Goal: Obtain resource: Download file/media

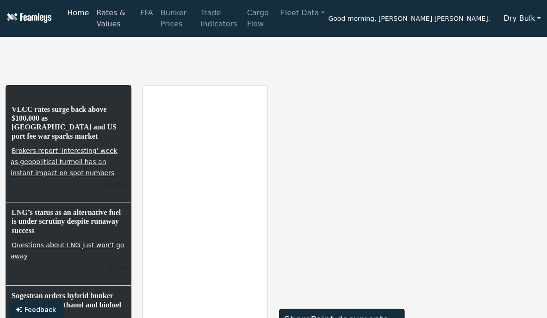
click at [116, 18] on link "Rates & Values" at bounding box center [115, 19] width 44 height 30
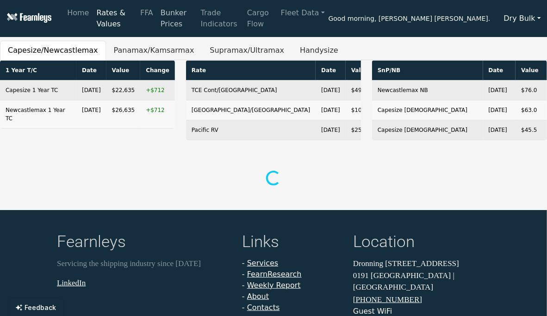
click at [197, 18] on link "Bunker Prices" at bounding box center [177, 19] width 40 height 30
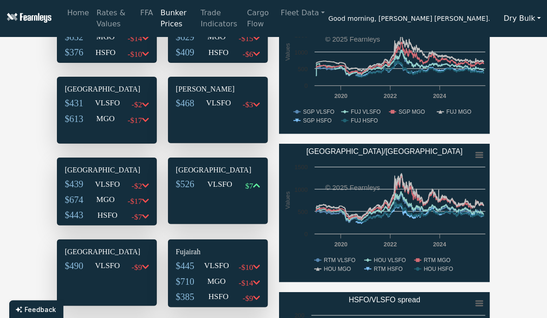
scroll to position [74, 0]
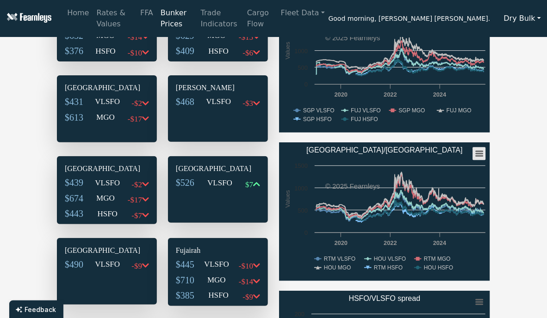
click at [479, 151] on icon "Rotterdam/Houston" at bounding box center [479, 153] width 6 height 5
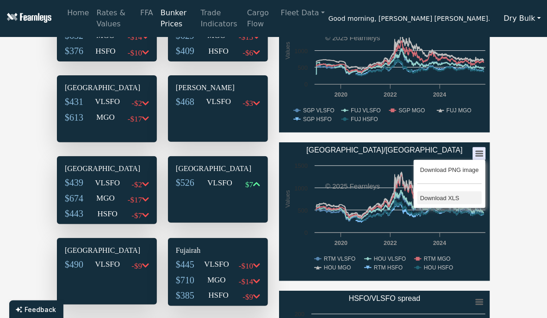
click at [451, 191] on li "Download XLS" at bounding box center [449, 197] width 64 height 13
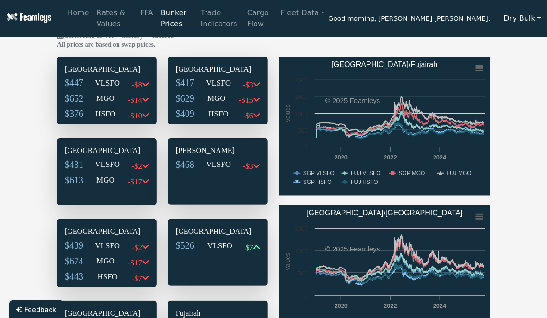
scroll to position [0, 0]
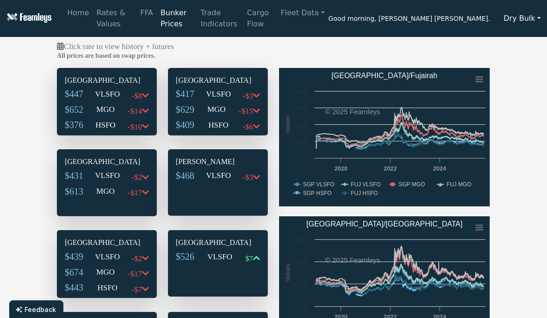
click at [108, 88] on p "VLSFO" at bounding box center [107, 94] width 25 height 12
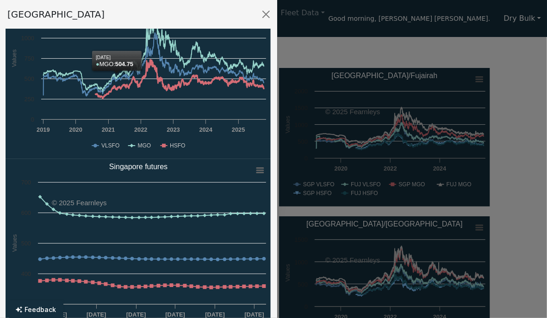
scroll to position [99, 0]
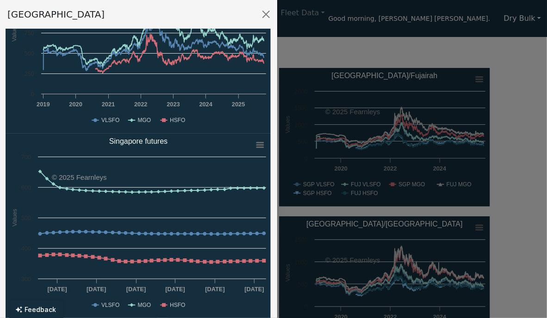
click at [142, 21] on div "[GEOGRAPHIC_DATA]" at bounding box center [138, 14] width 277 height 29
